Goal: Check status: Check status

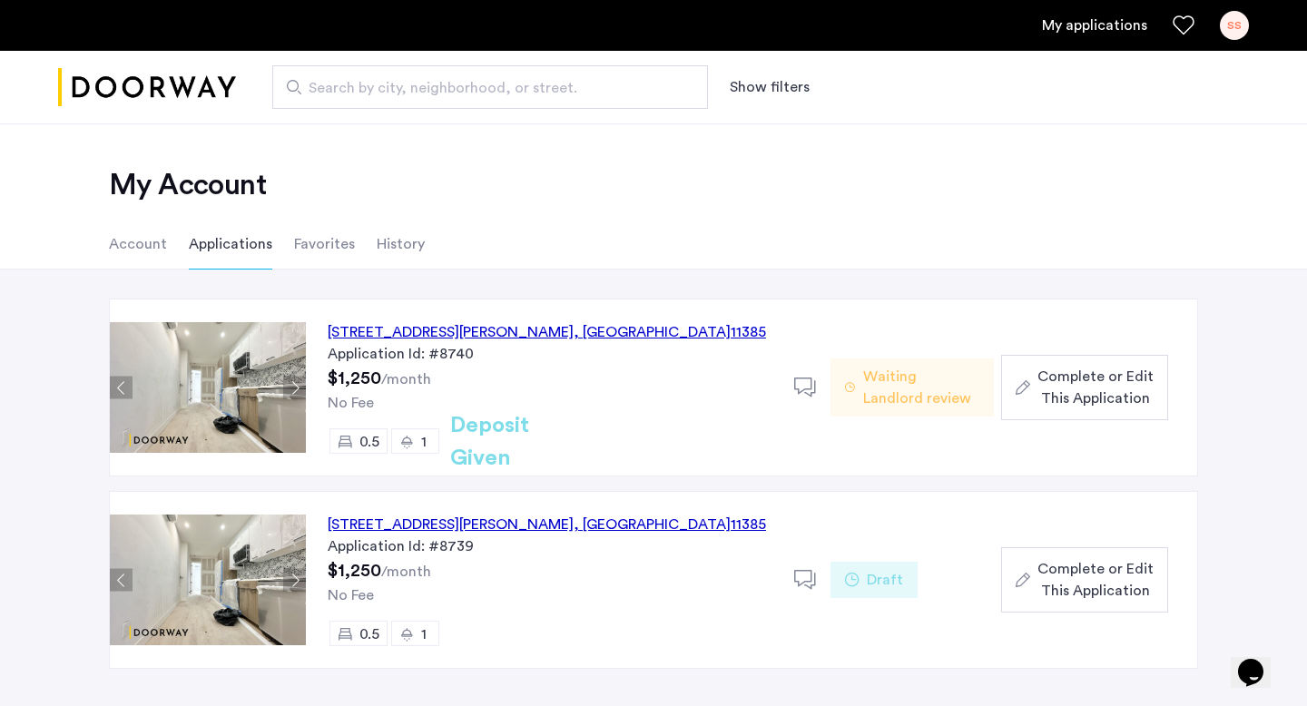
click at [847, 265] on ul "Account Applications Favorites History" at bounding box center [654, 244] width 1144 height 51
click at [630, 329] on div "16-11 Hancock Street, Unit 1LFR, Queens , NY 11385" at bounding box center [547, 332] width 438 height 22
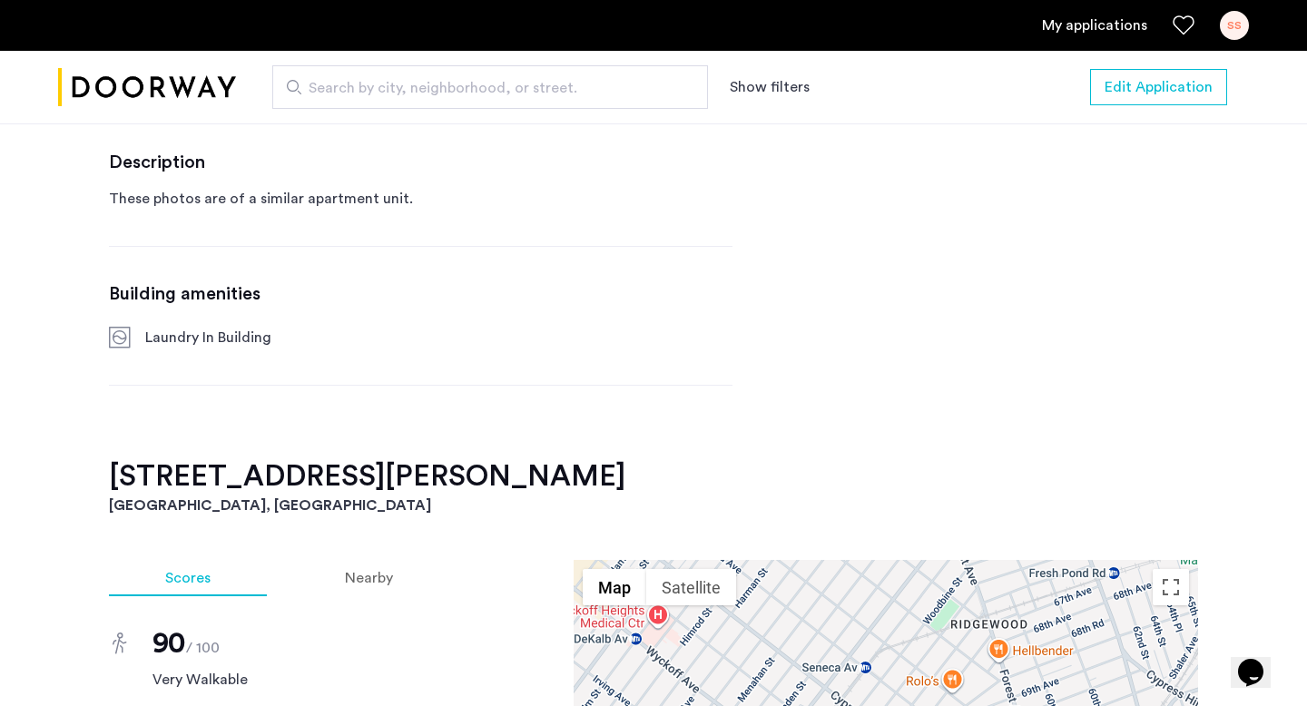
scroll to position [1266, 0]
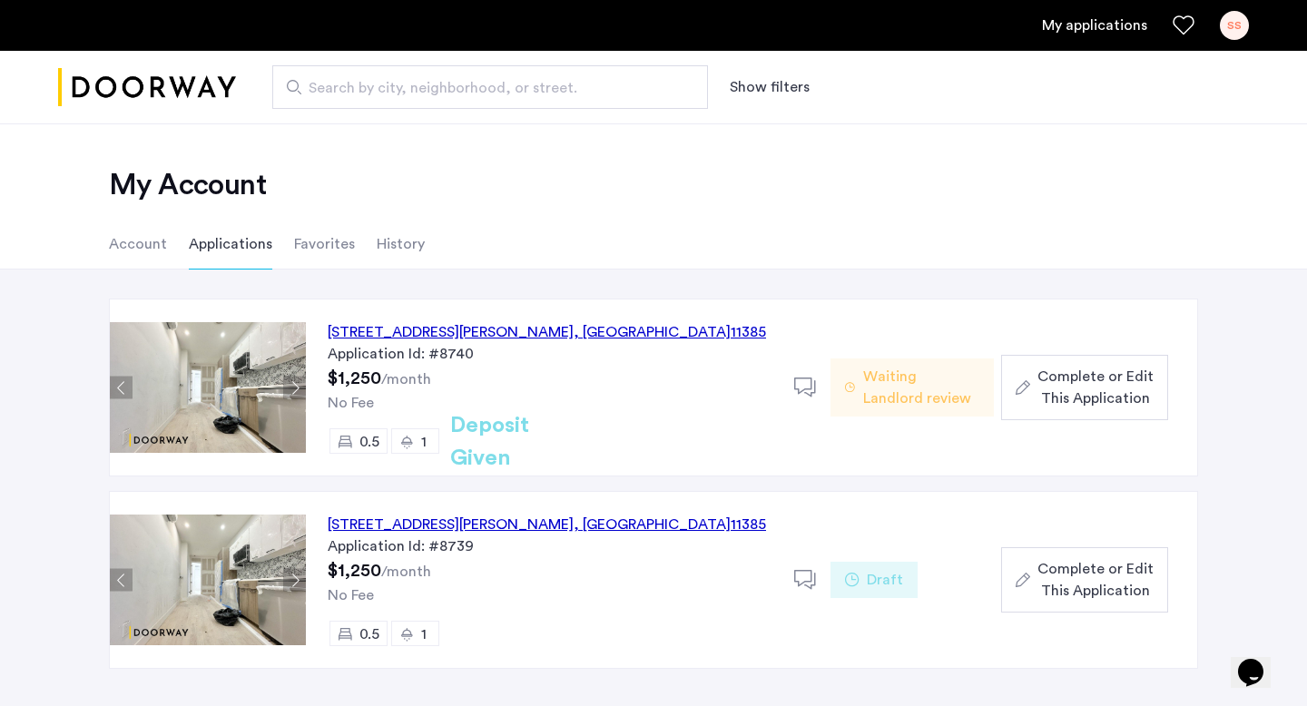
click at [914, 388] on span "Waiting Landlord review" at bounding box center [921, 388] width 116 height 44
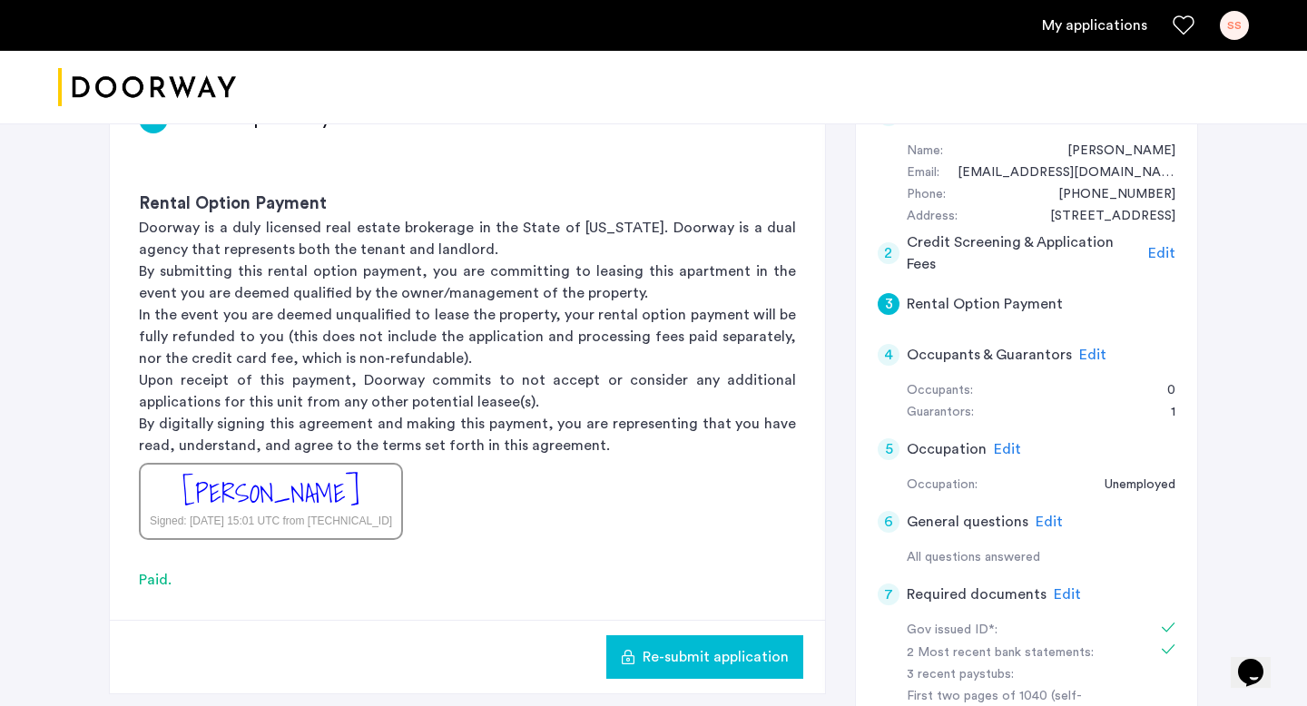
scroll to position [183, 0]
click at [1160, 248] on span "Edit" at bounding box center [1161, 251] width 27 height 15
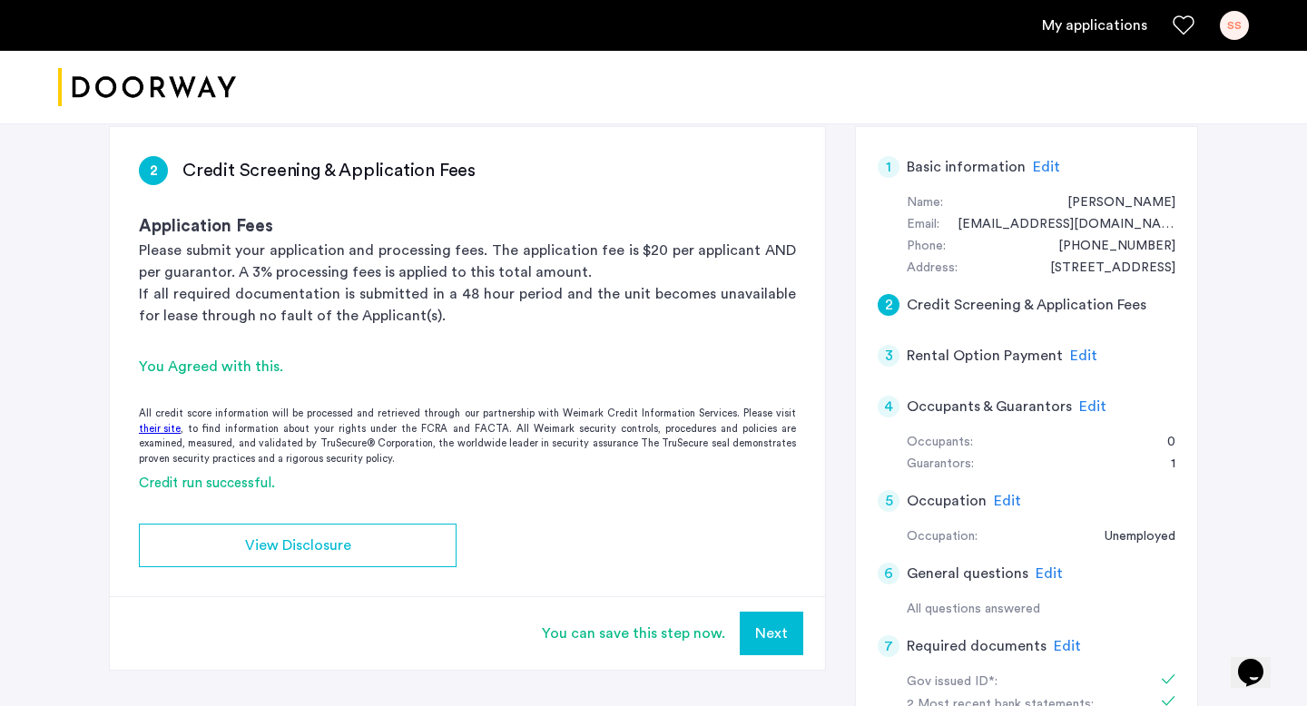
scroll to position [123, 0]
